Goal: Task Accomplishment & Management: Manage account settings

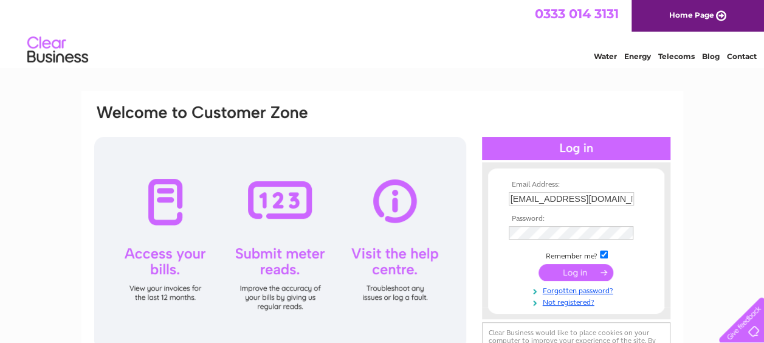
click at [601, 199] on input "javedassociates2018@gmail.com" at bounding box center [571, 198] width 125 height 13
type input "asajenterprisesltd@gmail.com"
click at [571, 273] on input "submit" at bounding box center [575, 272] width 75 height 17
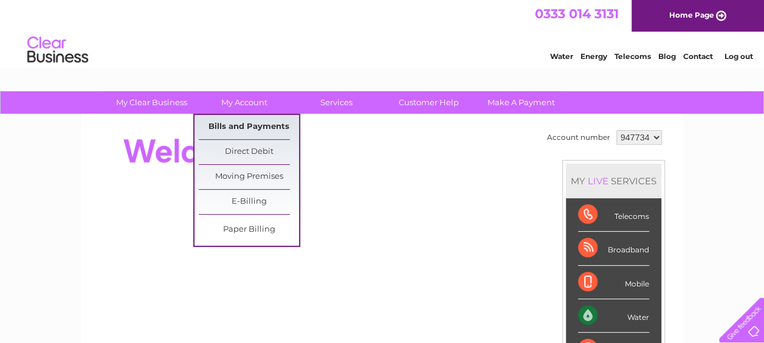
click at [252, 122] on link "Bills and Payments" at bounding box center [249, 127] width 100 height 24
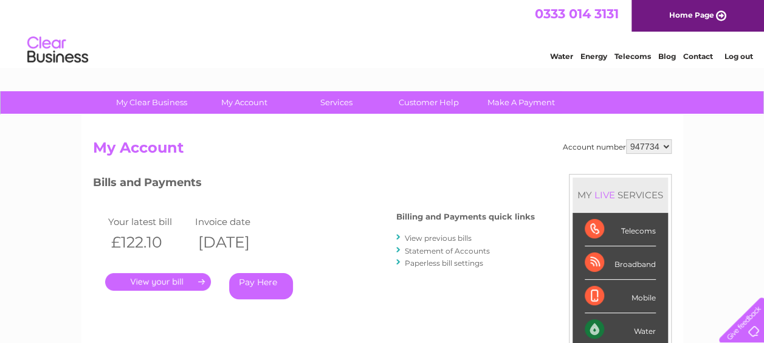
click at [426, 237] on link "View previous bills" at bounding box center [438, 237] width 67 height 9
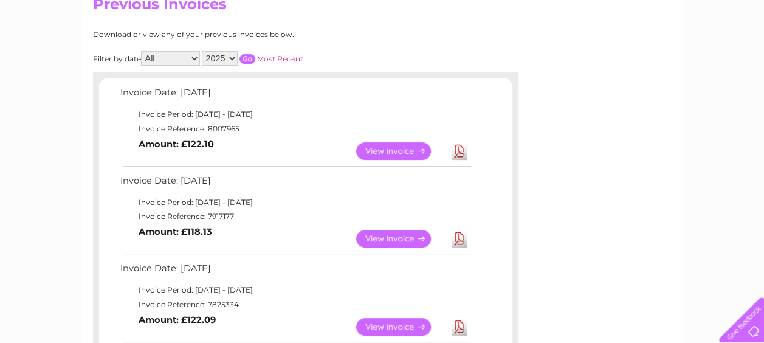
scroll to position [146, 0]
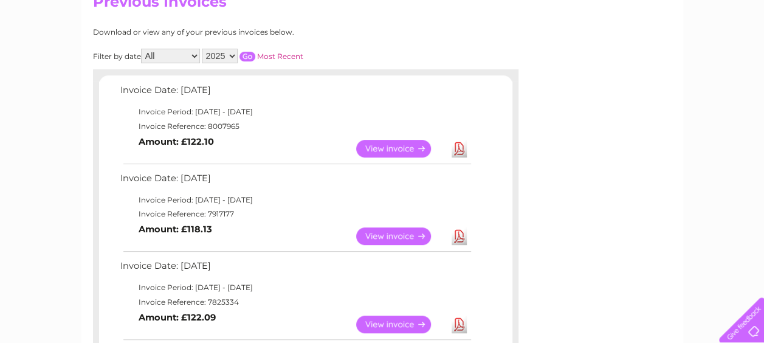
click at [465, 238] on link "Download" at bounding box center [458, 236] width 15 height 18
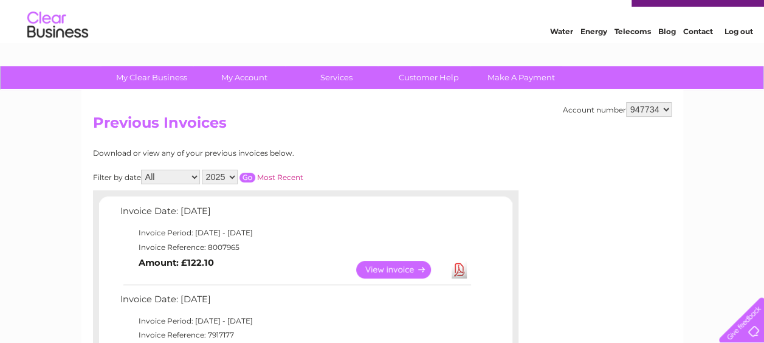
scroll to position [0, 0]
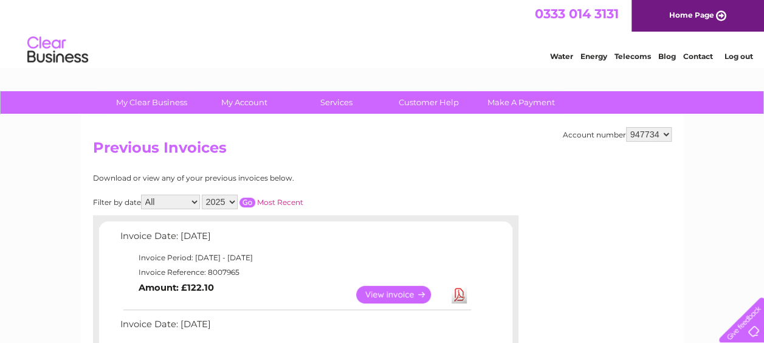
click at [740, 58] on link "Log out" at bounding box center [738, 56] width 29 height 9
